Goal: Transaction & Acquisition: Obtain resource

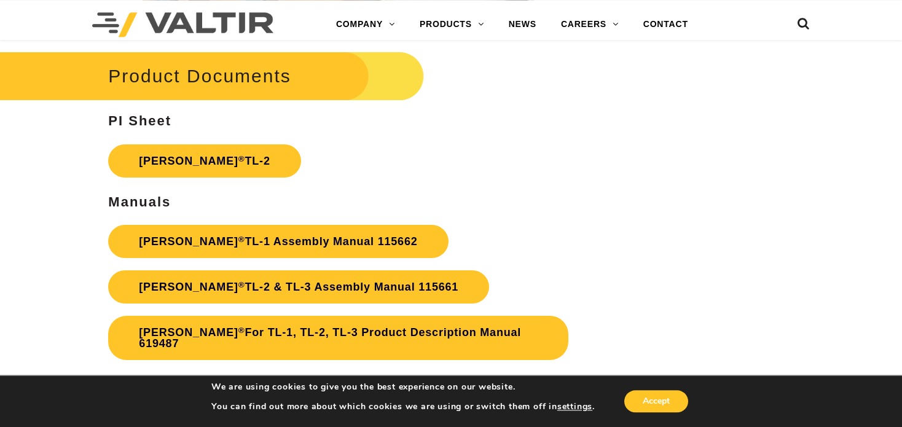
scroll to position [2075, 0]
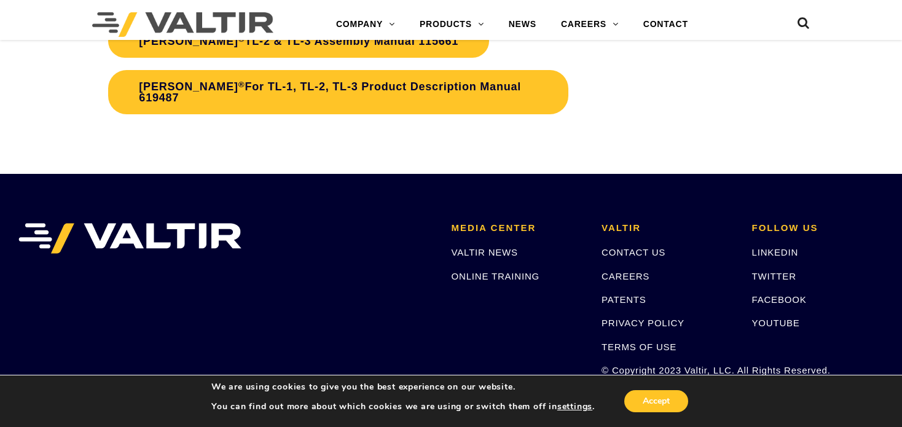
scroll to position [2394, 0]
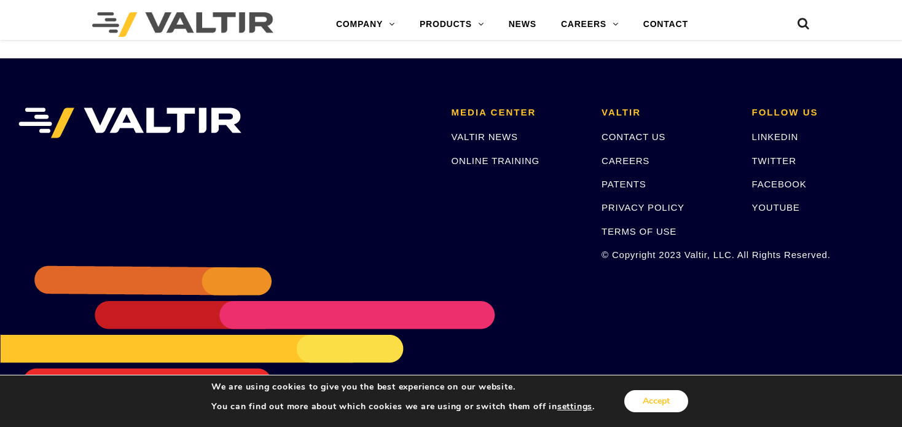
click at [641, 399] on button "Accept" at bounding box center [656, 401] width 64 height 22
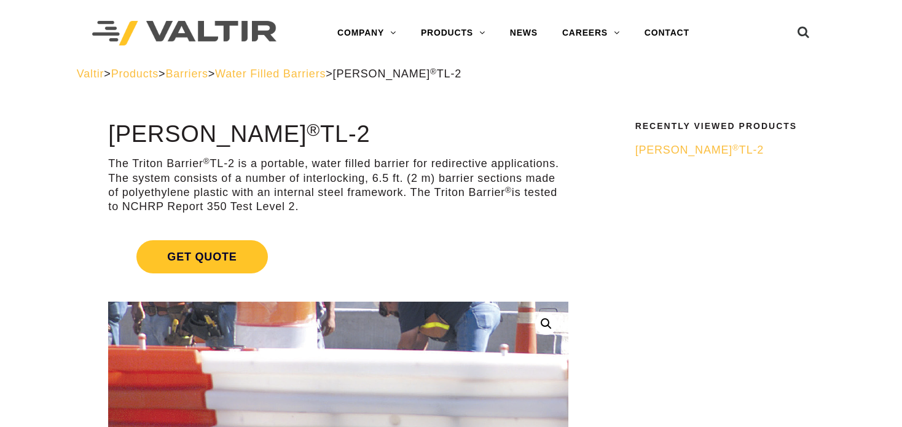
scroll to position [0, 0]
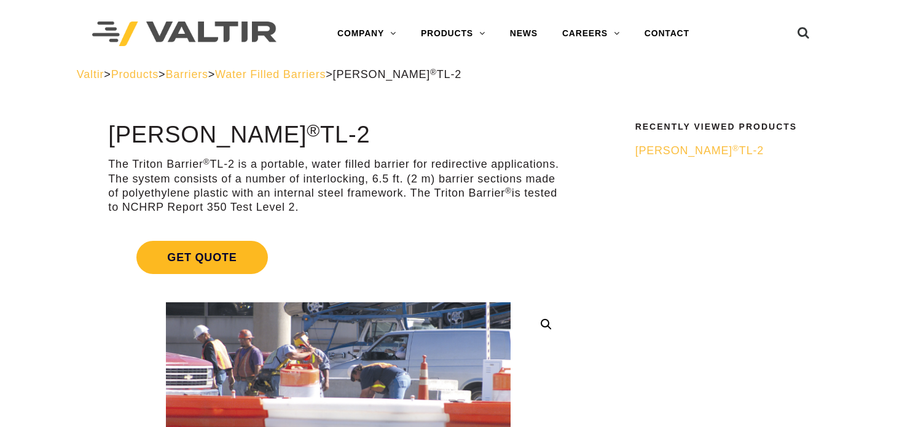
click at [221, 257] on span "Get Quote" at bounding box center [201, 257] width 131 height 33
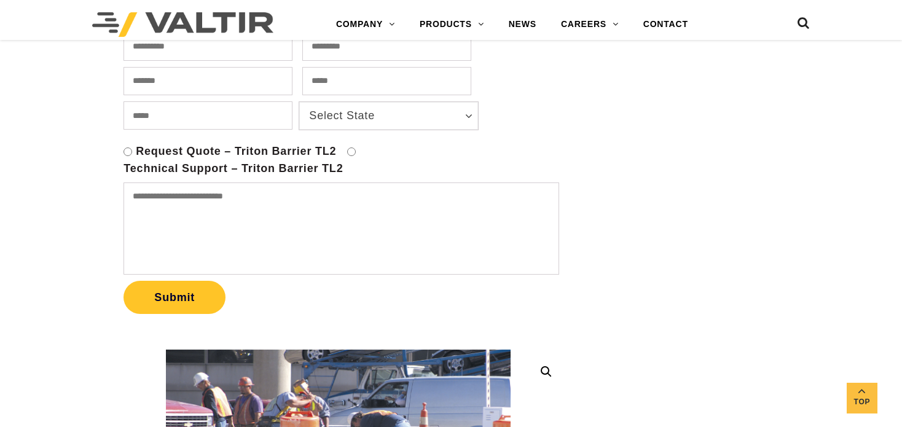
scroll to position [778, 0]
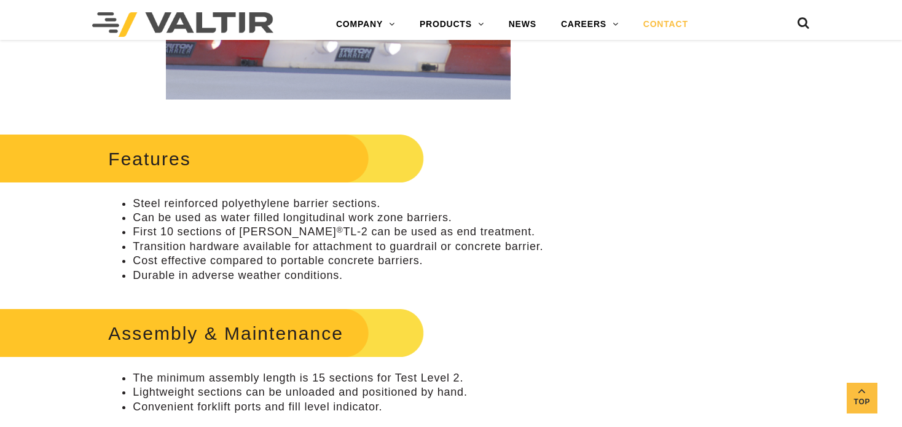
click at [655, 23] on link "CONTACT" at bounding box center [665, 24] width 69 height 25
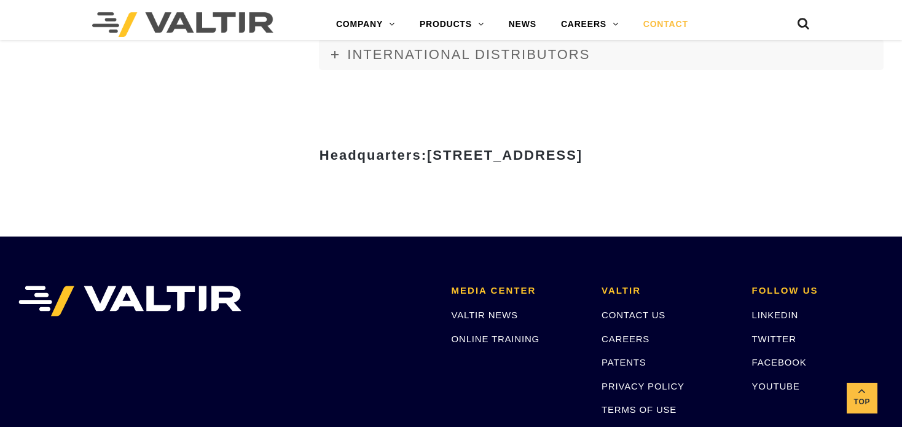
scroll to position [1362, 0]
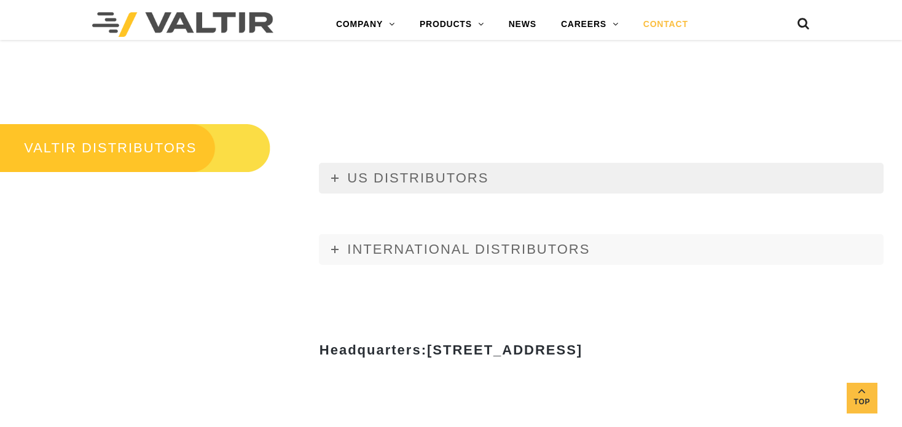
click at [348, 173] on span "US DISTRIBUTORS" at bounding box center [417, 177] width 141 height 15
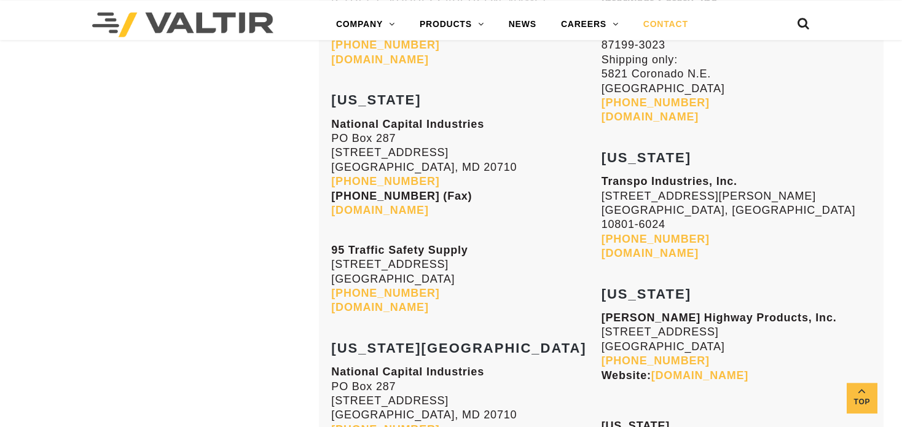
scroll to position [2464, 0]
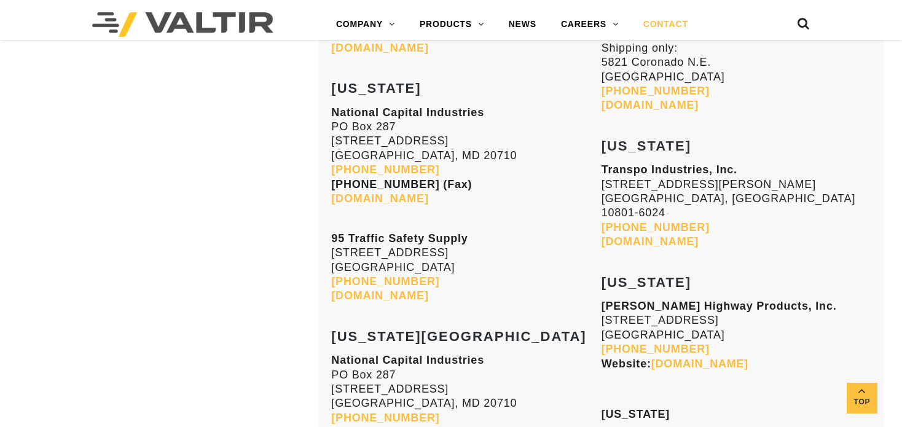
click at [679, 357] on link "[DOMAIN_NAME]" at bounding box center [699, 363] width 97 height 12
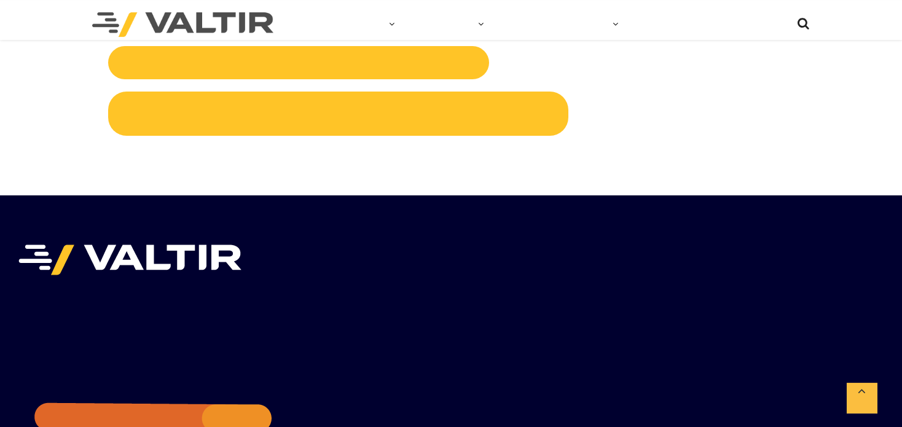
scroll to position [2270, 0]
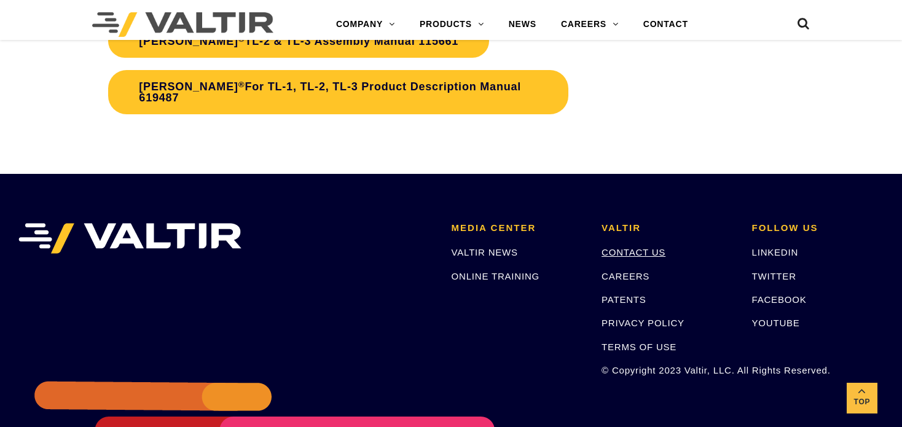
click at [635, 257] on link "CONTACT US" at bounding box center [633, 252] width 64 height 10
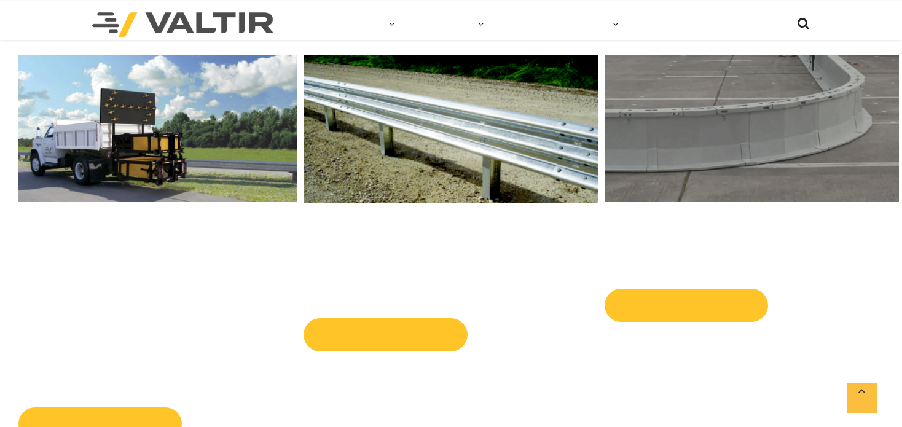
scroll to position [583, 0]
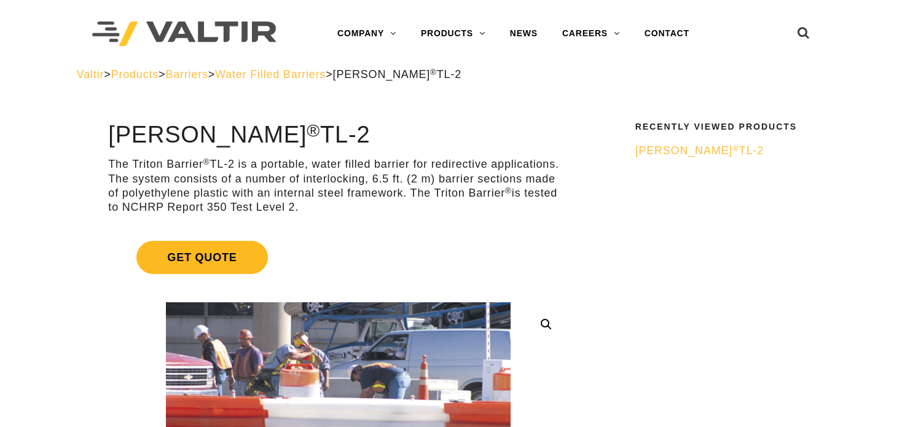
click at [188, 250] on span "Get Quote" at bounding box center [201, 257] width 131 height 33
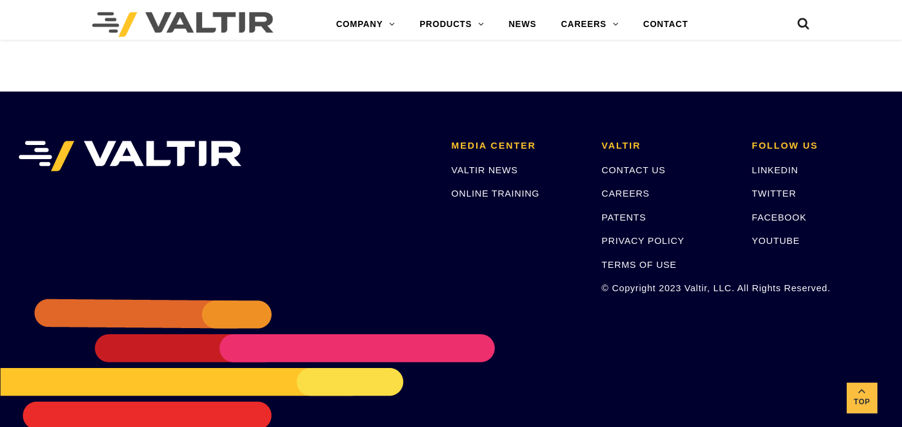
scroll to position [2766, 0]
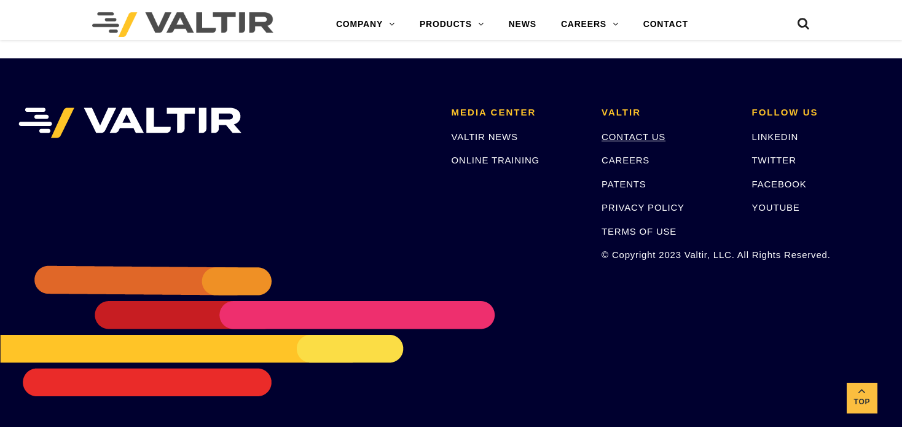
click at [620, 139] on link "CONTACT US" at bounding box center [633, 136] width 64 height 10
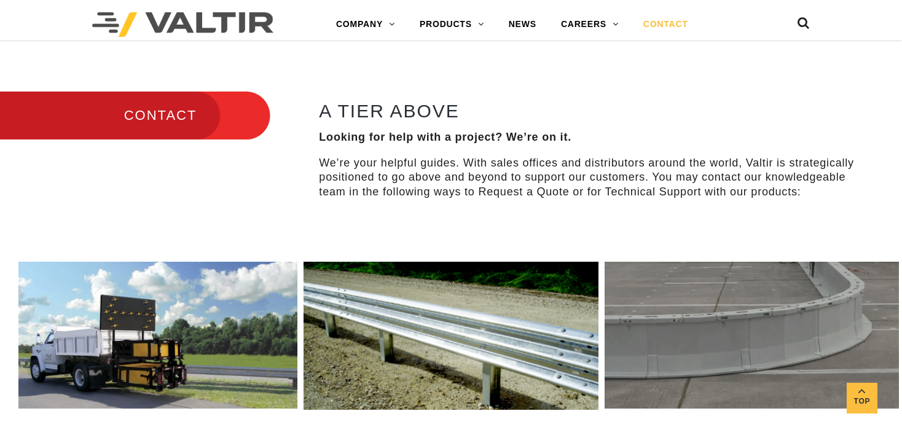
scroll to position [583, 0]
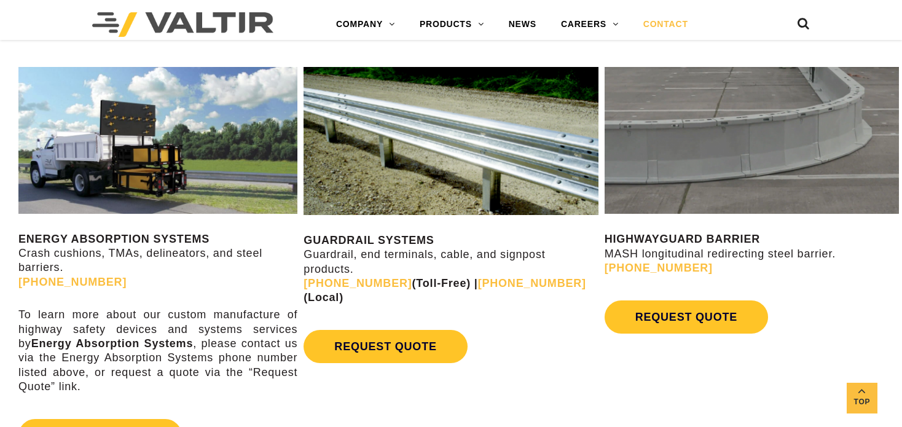
click at [377, 241] on strong "GUARDRAIL SYSTEMS" at bounding box center [368, 240] width 130 height 12
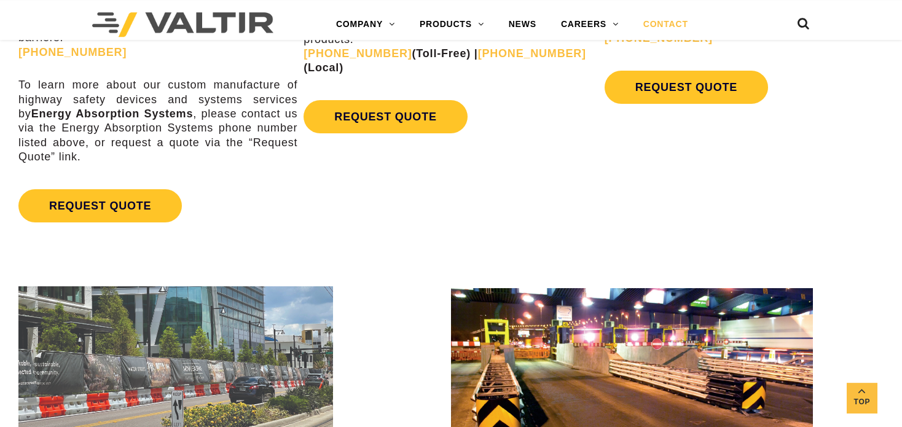
scroll to position [778, 0]
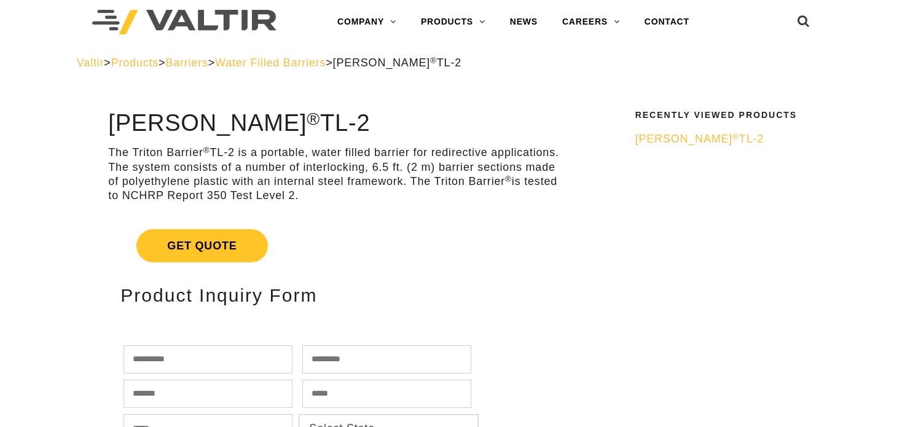
scroll to position [10, 0]
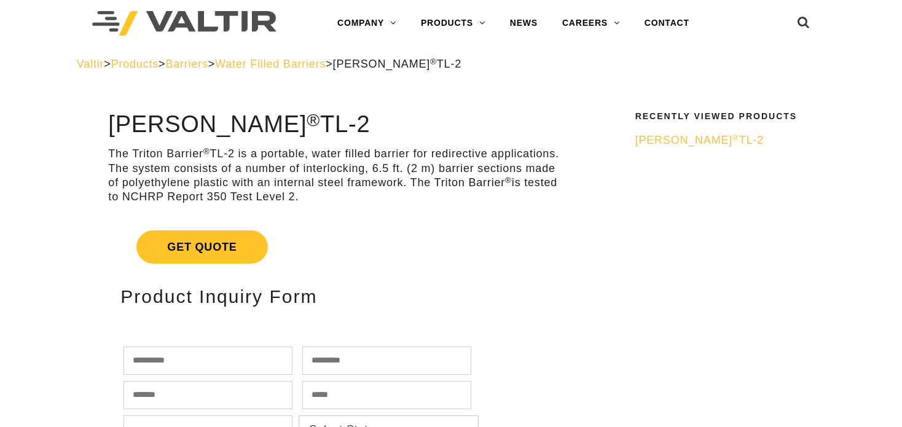
click at [303, 64] on span "Water Filled Barriers" at bounding box center [270, 64] width 111 height 12
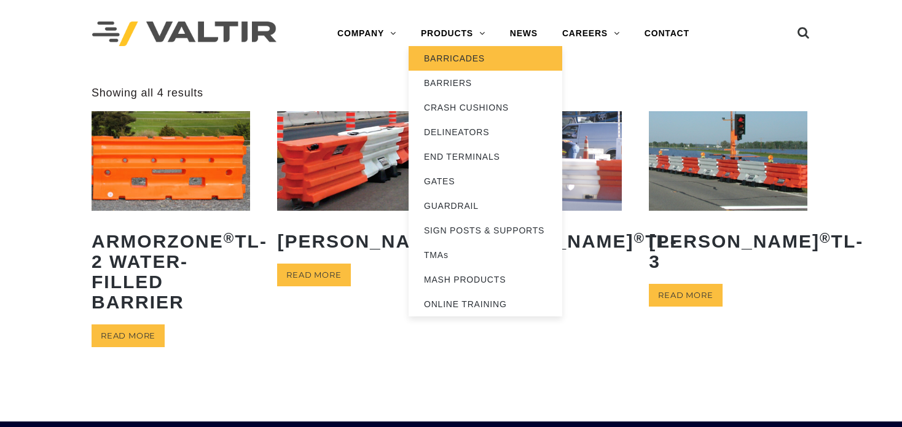
click at [446, 61] on link "BARRICADES" at bounding box center [485, 58] width 154 height 25
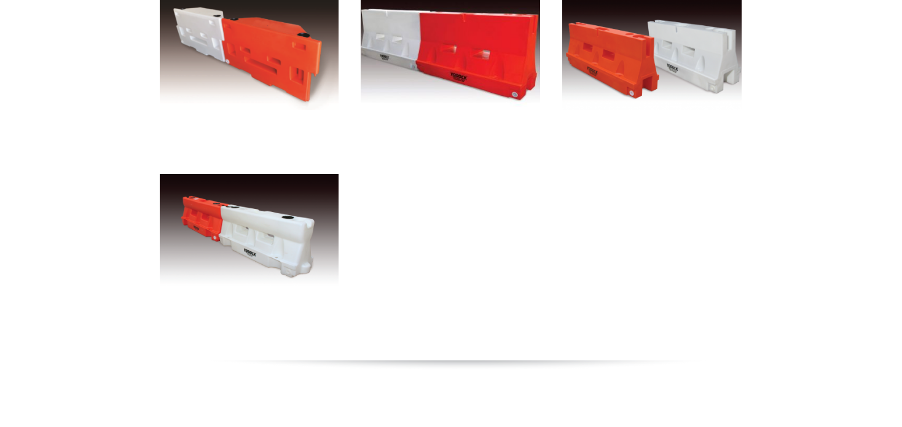
scroll to position [259, 0]
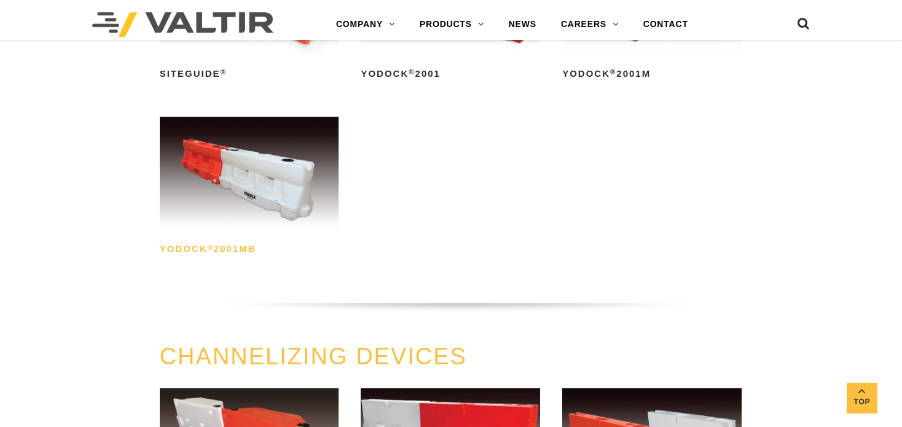
click at [243, 253] on h2 "Yodock ® 2001MB" at bounding box center [249, 250] width 179 height 20
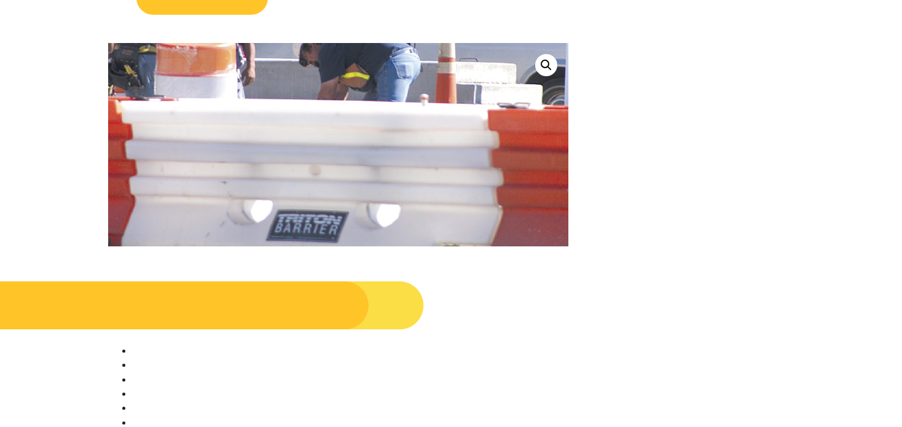
scroll to position [64, 0]
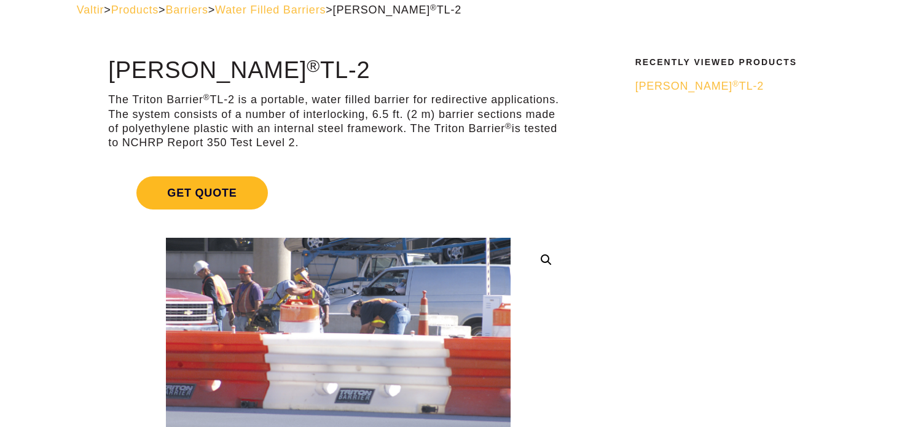
click at [189, 202] on span "Get Quote" at bounding box center [201, 192] width 131 height 33
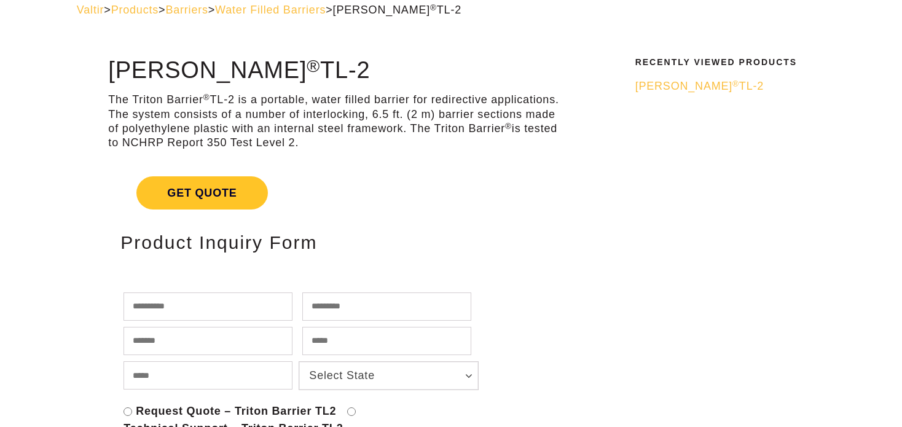
click at [193, 306] on input "text" at bounding box center [207, 306] width 169 height 28
type input "*****"
type input "******"
type input "**********"
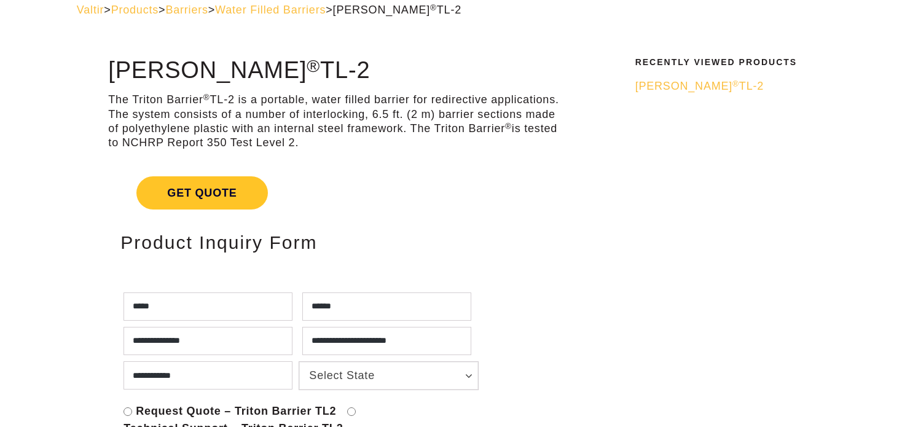
scroll to position [194, 0]
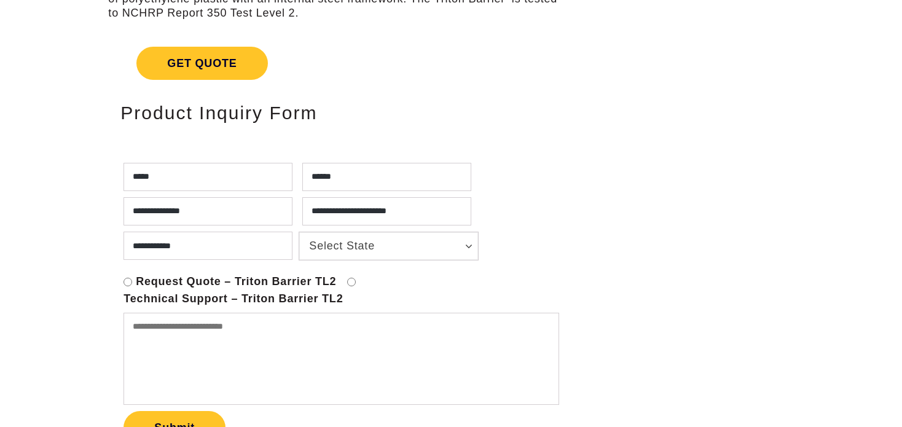
type input "**********"
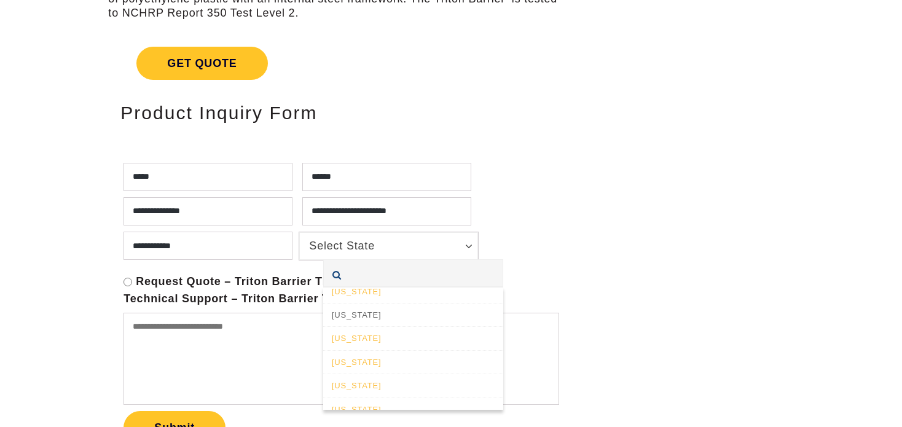
scroll to position [737, 0]
select select "**********"
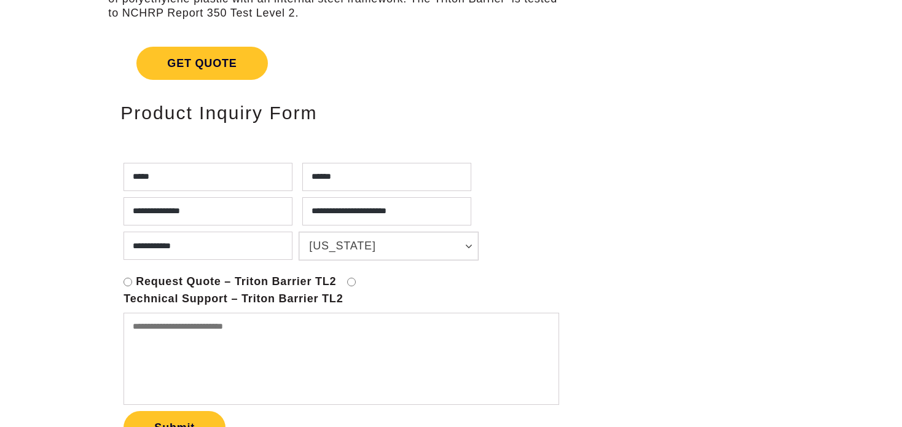
click at [203, 358] on textarea at bounding box center [340, 359] width 435 height 92
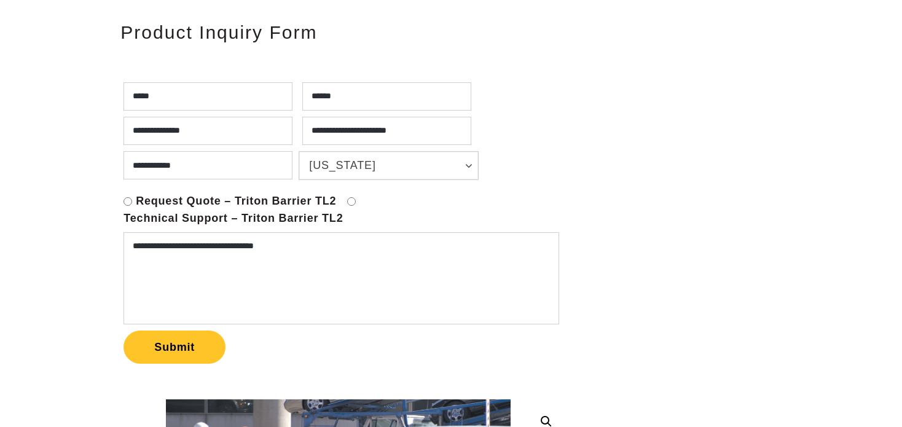
scroll to position [389, 0]
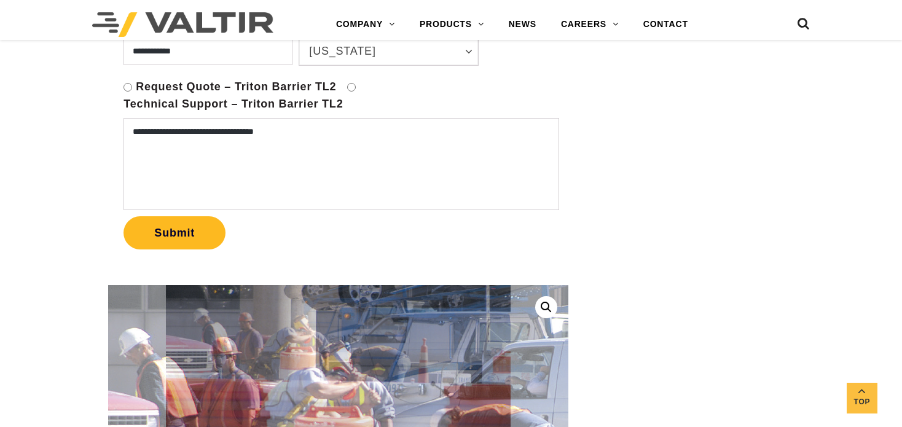
type textarea "**********"
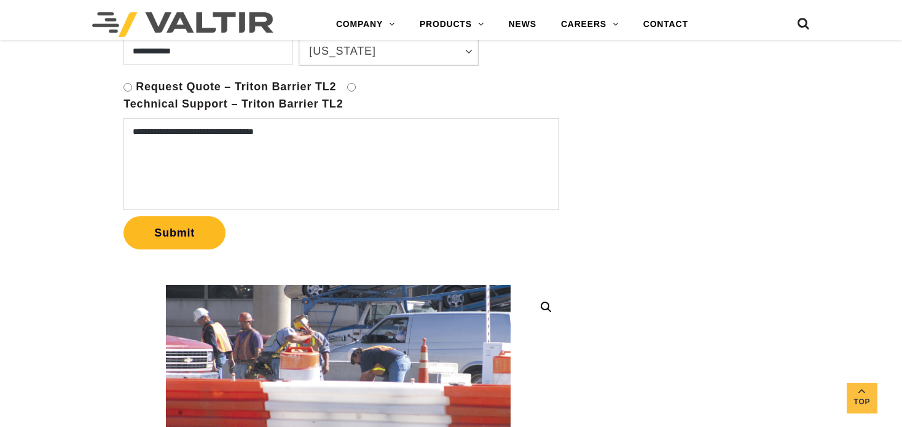
click at [174, 237] on button "Submit" at bounding box center [174, 232] width 102 height 33
